Goal: Navigation & Orientation: Find specific page/section

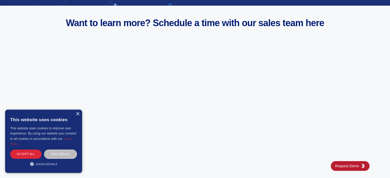
scroll to position [1901, 0]
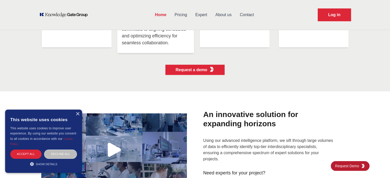
scroll to position [1224, 0]
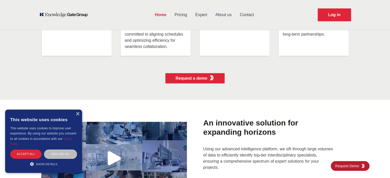
click at [205, 14] on link "Expert" at bounding box center [201, 14] width 20 height 13
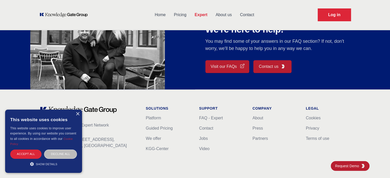
scroll to position [450, 0]
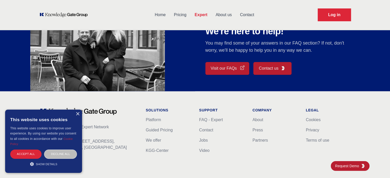
click at [157, 13] on link "Home" at bounding box center [160, 14] width 19 height 13
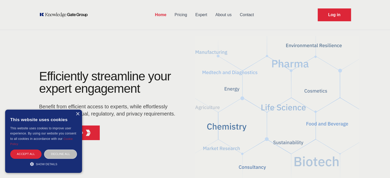
click at [115, 97] on div "Efficiently streamline your expert engagement Benefit from efficient access to …" at bounding box center [109, 95] width 140 height 51
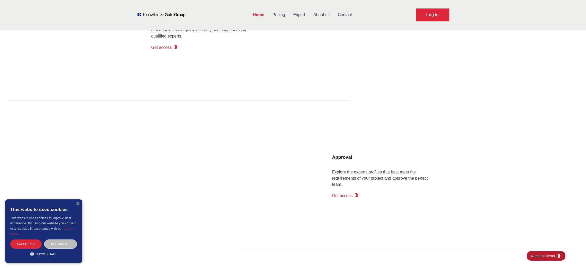
scroll to position [485, 0]
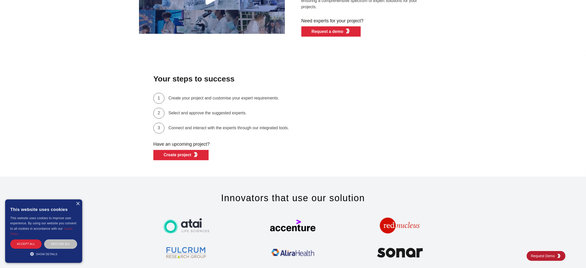
scroll to position [1395, 0]
